Goal: Transaction & Acquisition: Purchase product/service

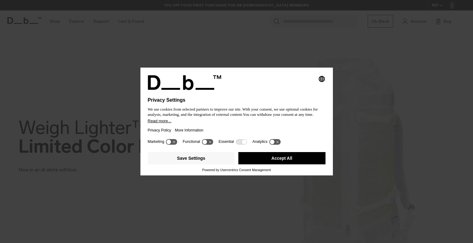
click at [274, 55] on div "Selecting an option will immediately change the language Privacy Settings We us…" at bounding box center [236, 121] width 473 height 243
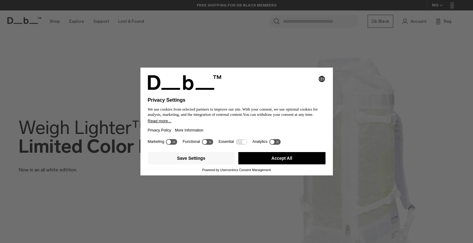
click at [174, 143] on icon at bounding box center [174, 142] width 2 height 2
click at [169, 142] on icon at bounding box center [171, 142] width 11 height 6
click at [207, 158] on button "Save Settings" at bounding box center [191, 158] width 87 height 12
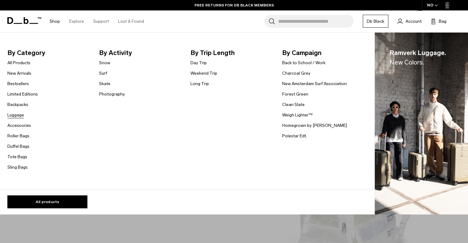
click at [16, 114] on link "Luggage" at bounding box center [15, 115] width 17 height 6
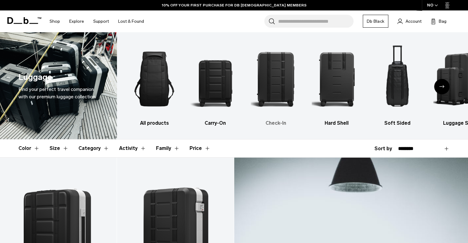
click at [263, 89] on img "3 / 6" at bounding box center [276, 79] width 50 height 75
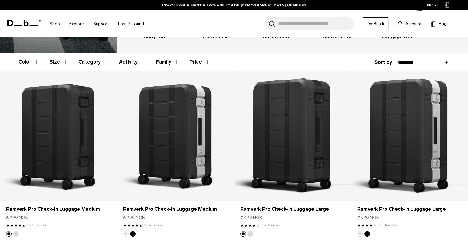
scroll to position [120, 0]
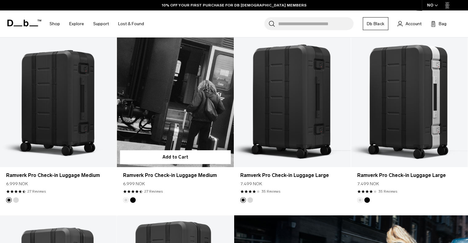
click at [174, 120] on link "Ramverk Pro Check-in Luggage Medium" at bounding box center [175, 103] width 117 height 130
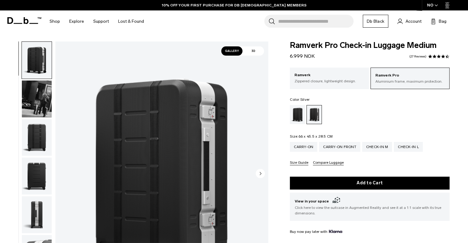
scroll to position [34, 0]
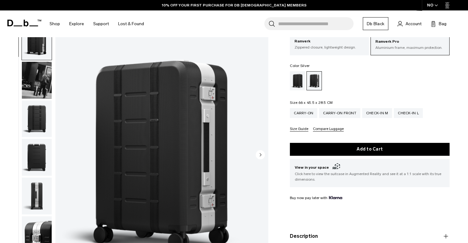
click at [35, 76] on img "button" at bounding box center [37, 80] width 30 height 37
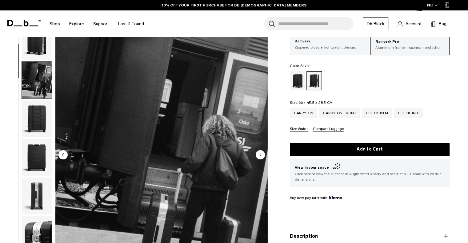
scroll to position [39, 0]
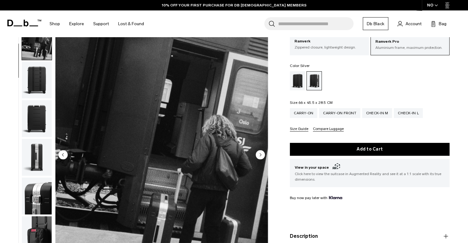
click at [36, 85] on img "button" at bounding box center [37, 80] width 30 height 37
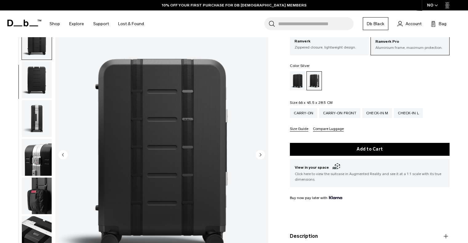
click at [36, 85] on img "button" at bounding box center [37, 80] width 30 height 37
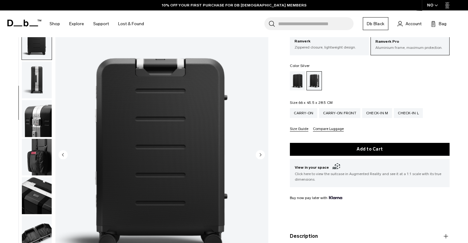
click at [36, 85] on img "button" at bounding box center [37, 80] width 30 height 37
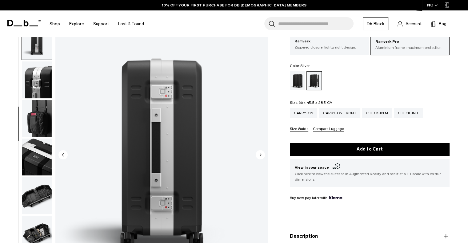
click at [36, 85] on img "button" at bounding box center [37, 80] width 30 height 37
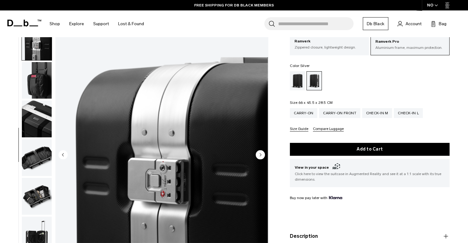
click at [36, 85] on img "button" at bounding box center [37, 80] width 30 height 37
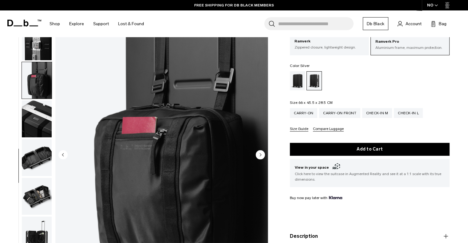
scroll to position [198, 0]
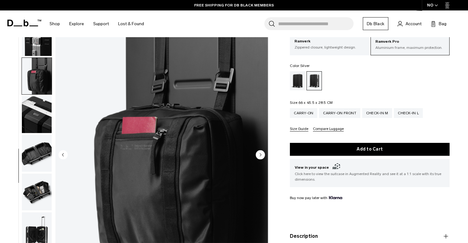
click at [36, 85] on img "button" at bounding box center [37, 76] width 30 height 37
click at [35, 106] on img "button" at bounding box center [37, 114] width 30 height 37
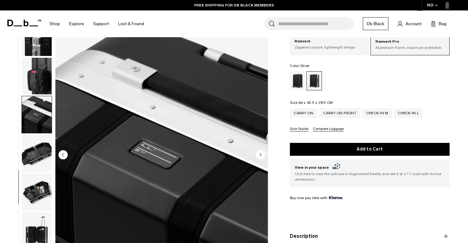
click at [34, 140] on img "button" at bounding box center [37, 153] width 30 height 37
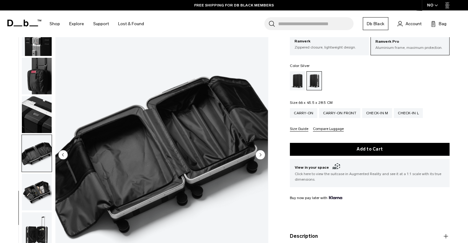
click at [42, 192] on img "button" at bounding box center [37, 192] width 30 height 37
